Goal: Go to known website

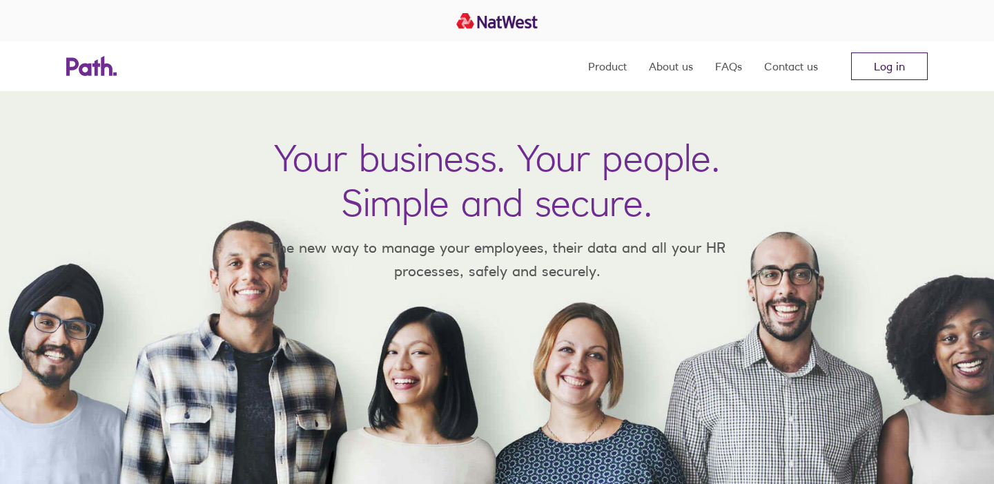
click at [894, 71] on link "Log in" at bounding box center [889, 66] width 77 height 28
click at [904, 66] on link "Log in" at bounding box center [889, 66] width 77 height 28
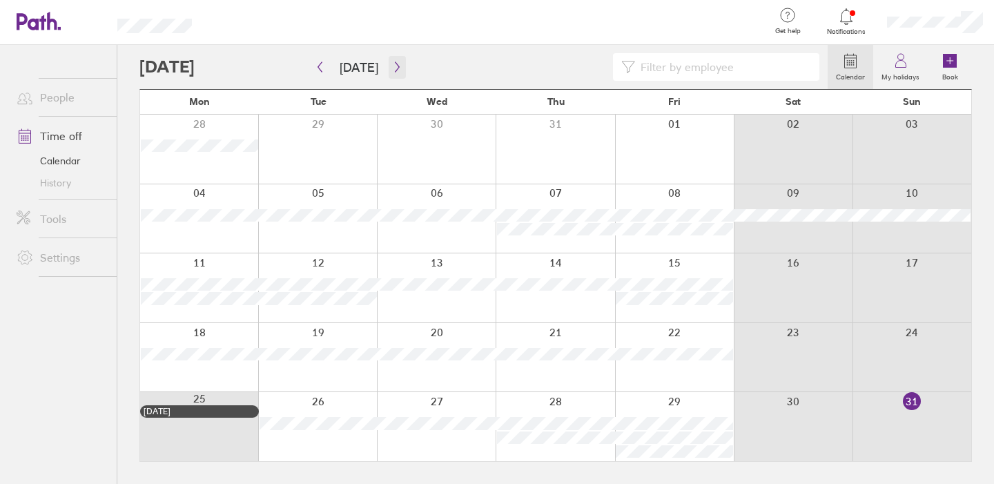
click at [392, 64] on icon "button" at bounding box center [397, 66] width 10 height 11
